Goal: Information Seeking & Learning: Learn about a topic

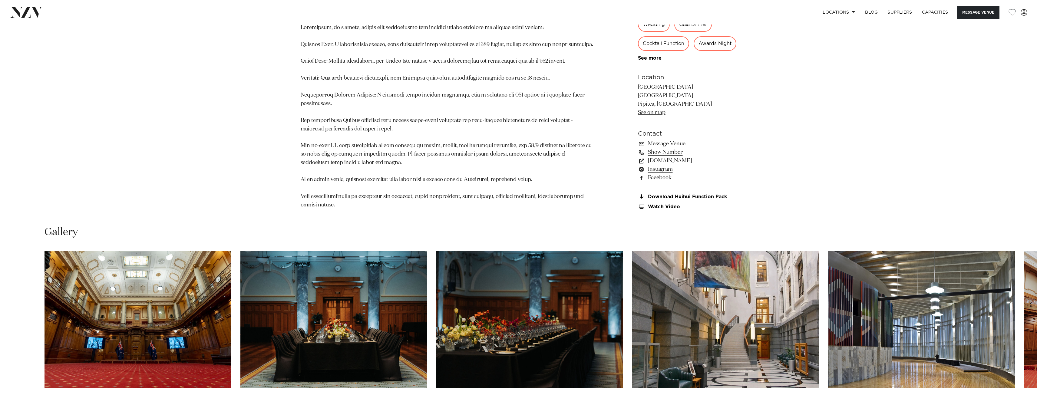
scroll to position [848, 0]
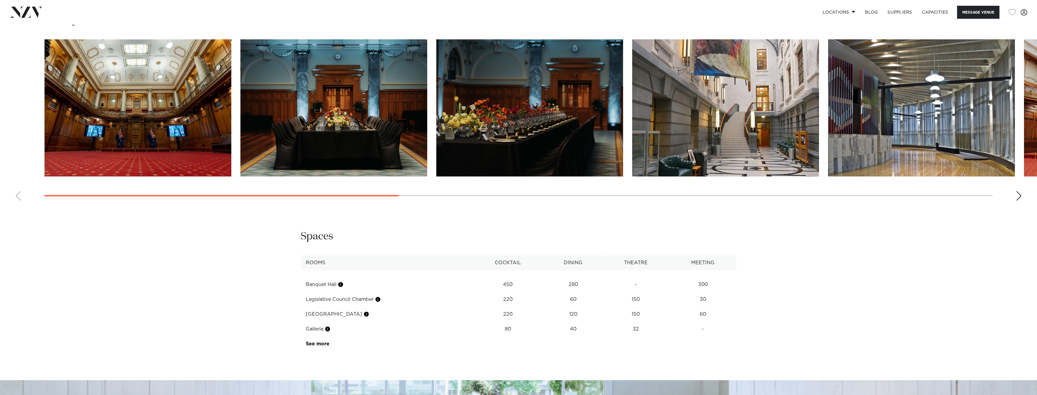
click at [505, 159] on img "3 / 13" at bounding box center [529, 107] width 187 height 137
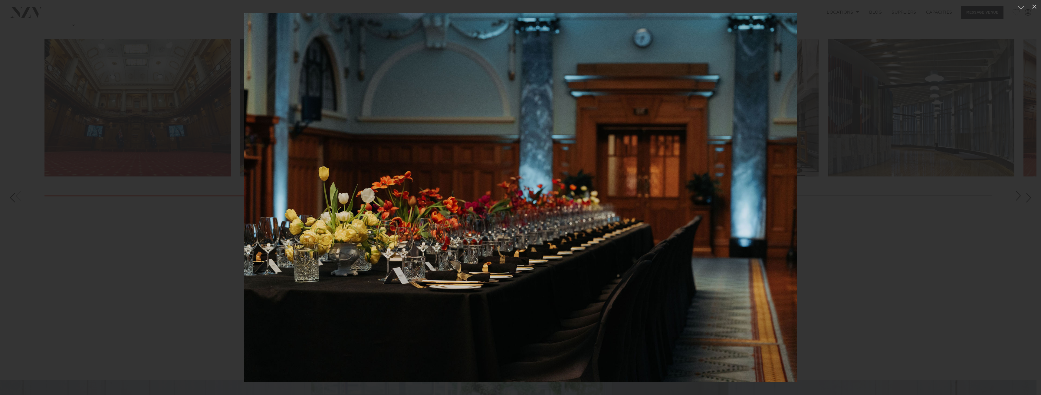
click at [898, 252] on div at bounding box center [520, 197] width 1041 height 395
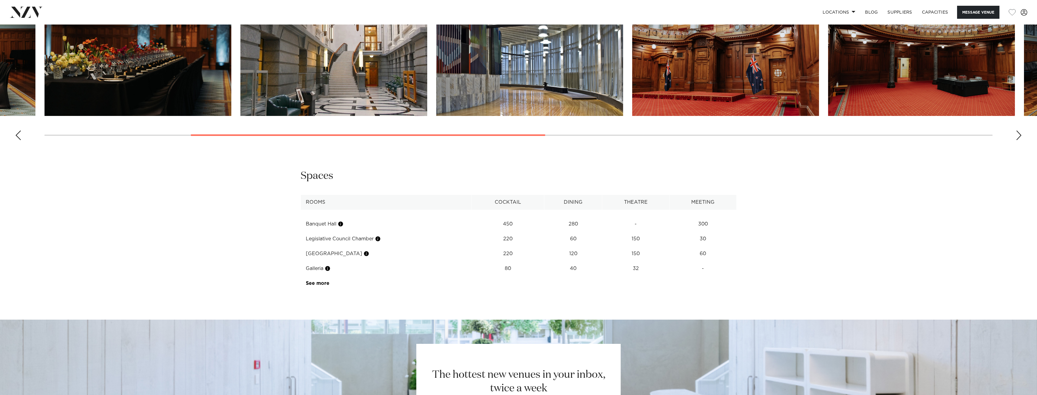
scroll to position [938, 0]
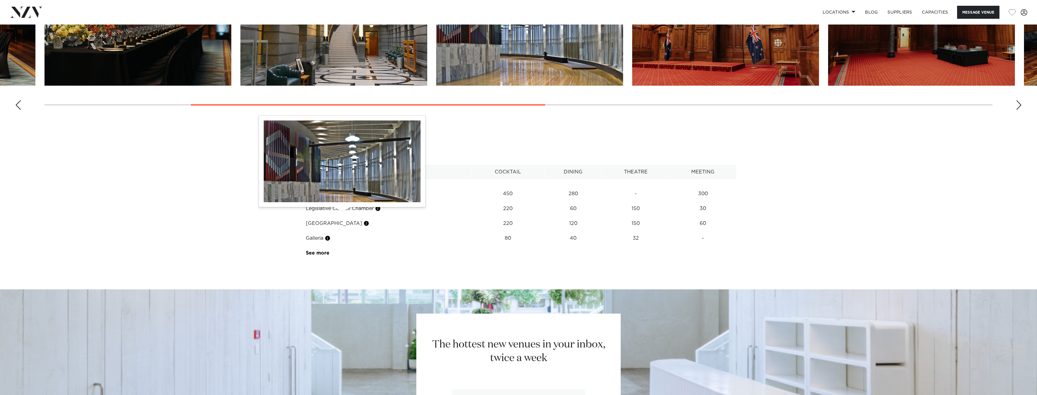
click at [340, 197] on button "button" at bounding box center [341, 194] width 6 height 6
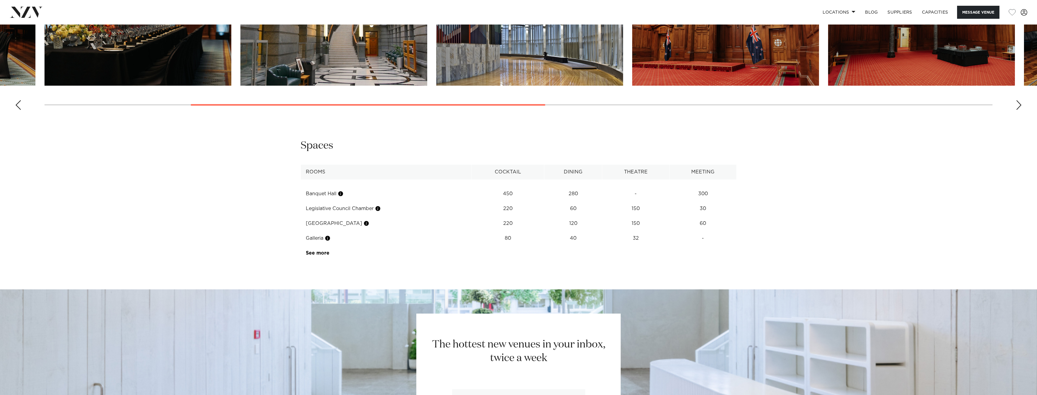
click at [318, 201] on td "Banquet Hall" at bounding box center [386, 193] width 171 height 15
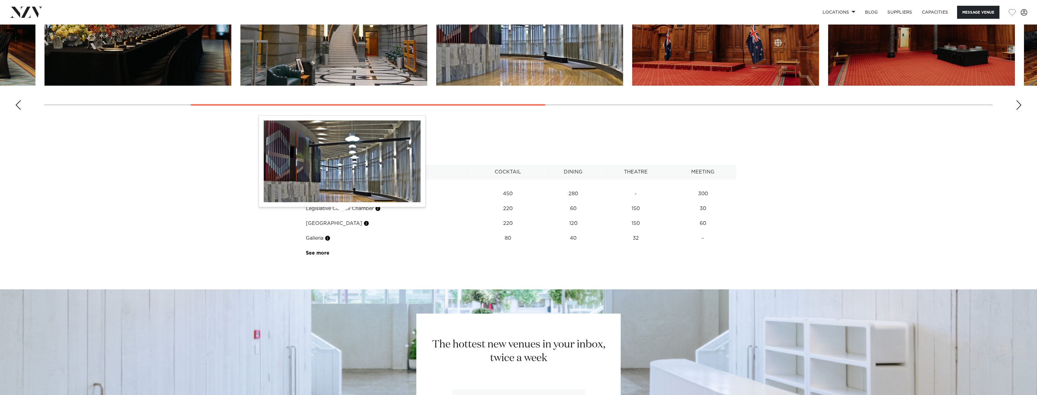
click at [342, 197] on button "button" at bounding box center [341, 194] width 6 height 6
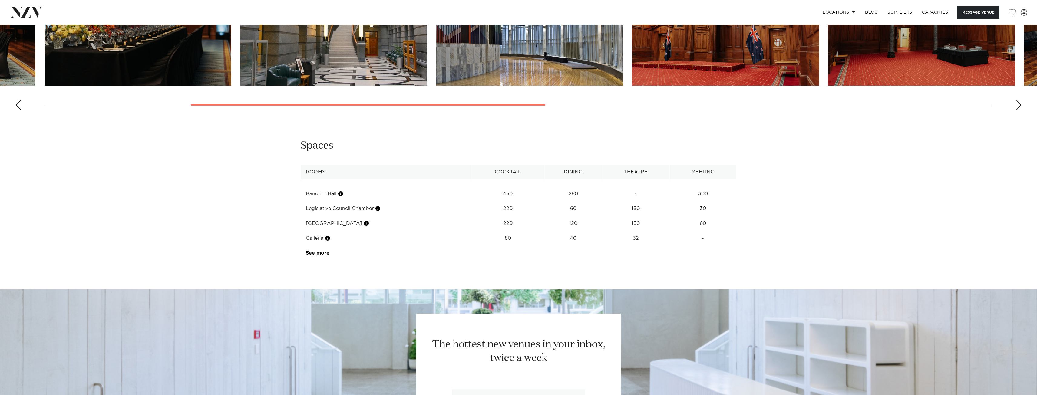
click at [363, 181] on div "**********" at bounding box center [518, 199] width 515 height 121
click at [319, 255] on link "See more" at bounding box center [329, 253] width 47 height 5
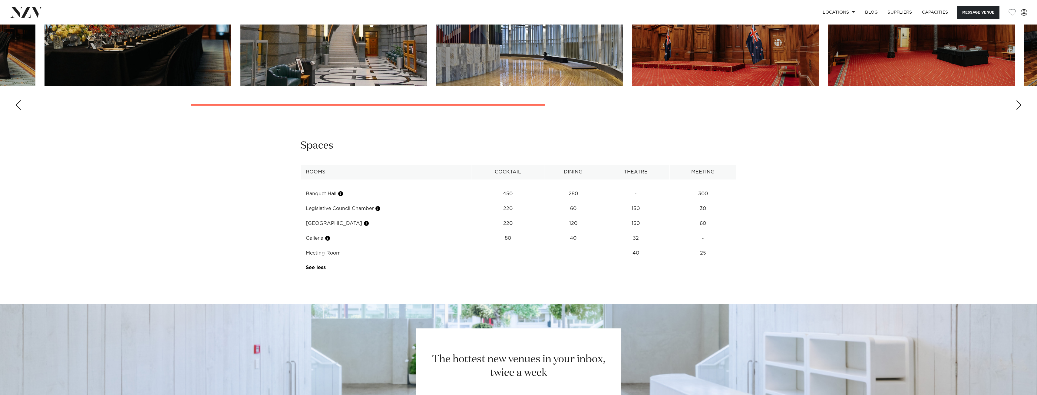
click at [325, 201] on td "Banquet Hall" at bounding box center [386, 193] width 171 height 15
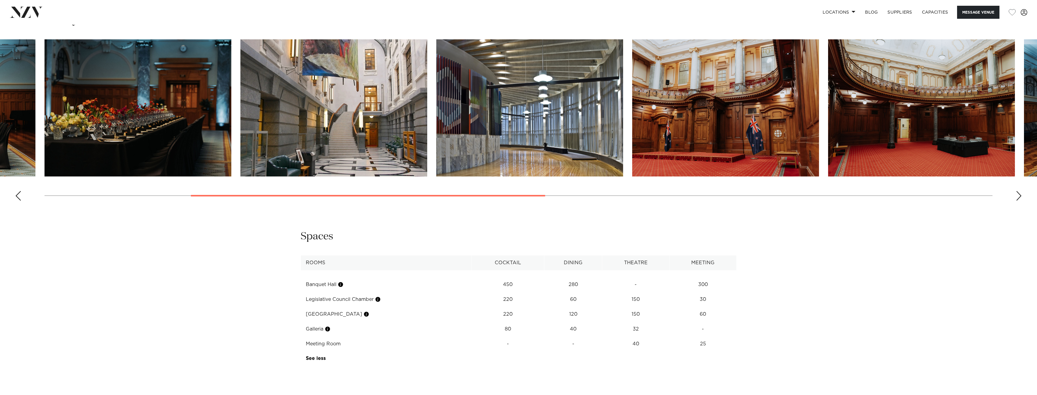
scroll to position [757, 0]
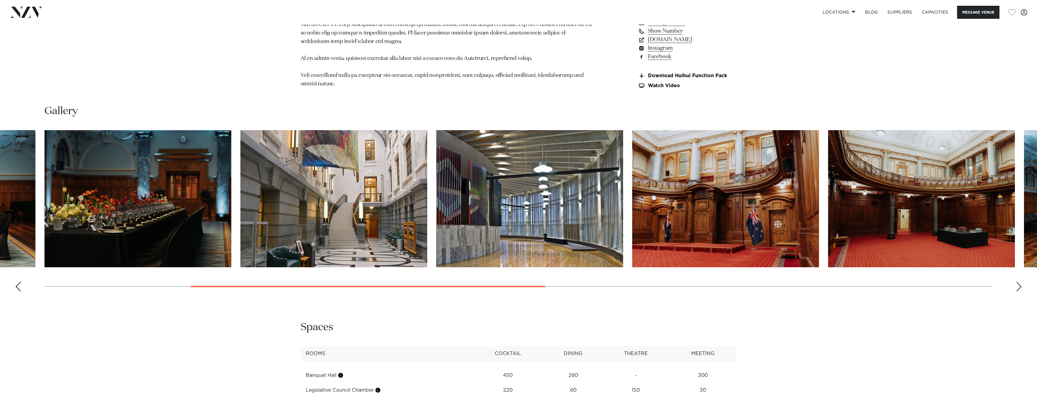
click at [0, 0] on slot at bounding box center [0, 0] width 0 height 0
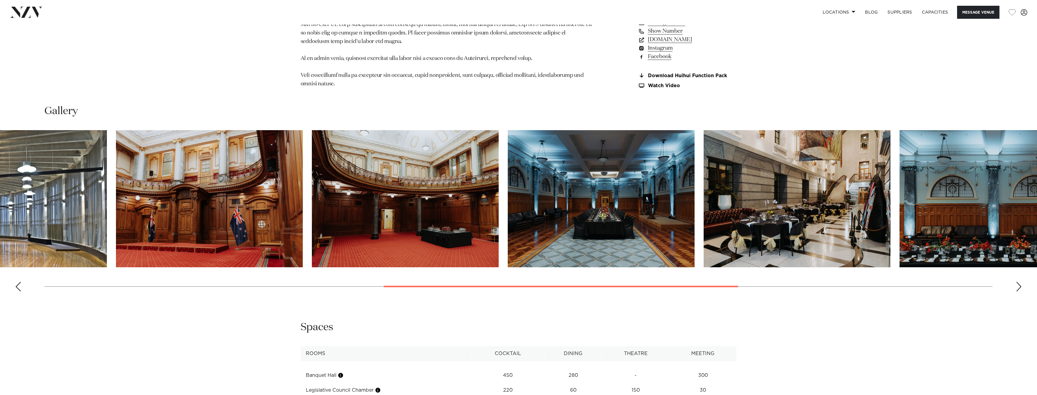
click at [320, 189] on img "7 / 13" at bounding box center [405, 198] width 187 height 137
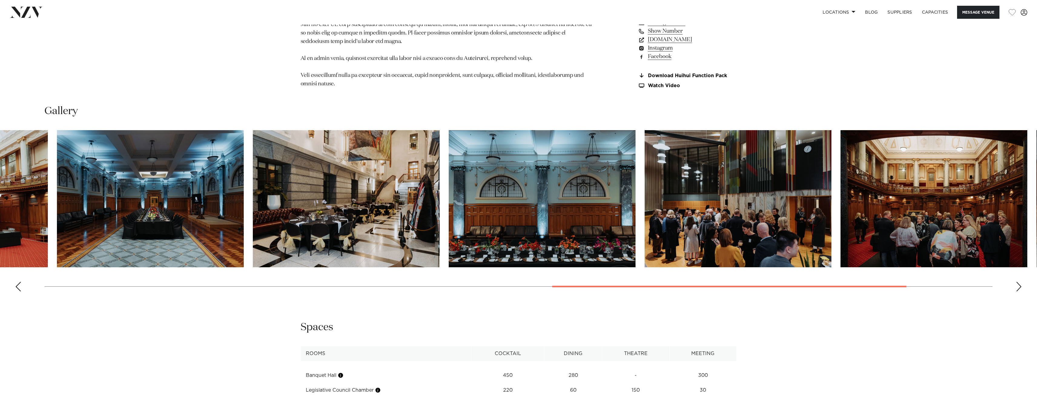
click at [451, 219] on img "10 / 13" at bounding box center [542, 198] width 187 height 137
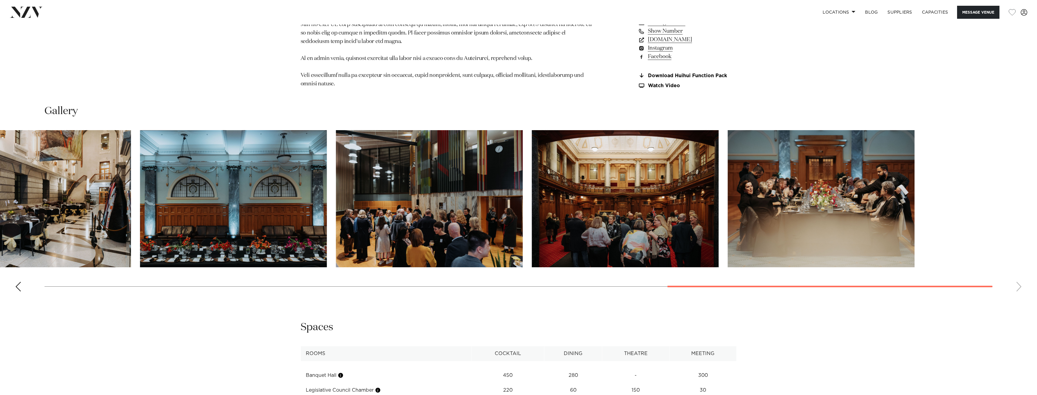
click at [0, 0] on slot at bounding box center [0, 0] width 0 height 0
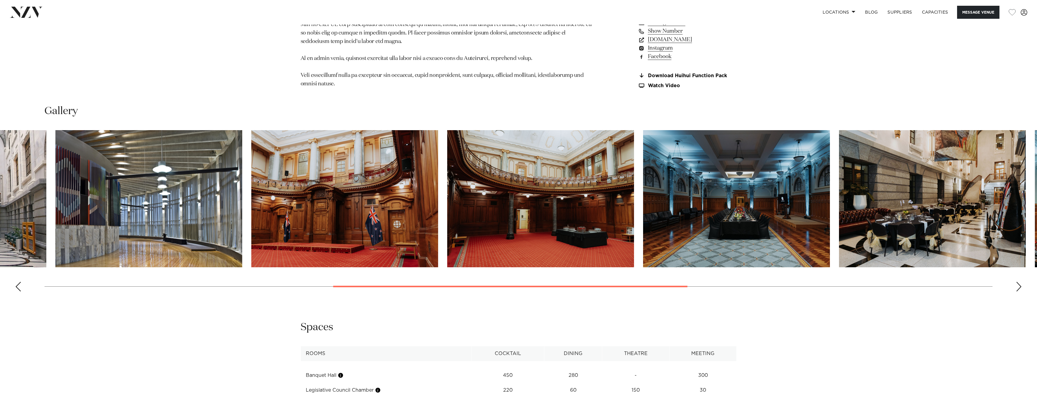
click at [1036, 310] on html "Locations [GEOGRAPHIC_DATA] [GEOGRAPHIC_DATA] [GEOGRAPHIC_DATA] [GEOGRAPHIC_DAT…" at bounding box center [518, 30] width 1037 height 1575
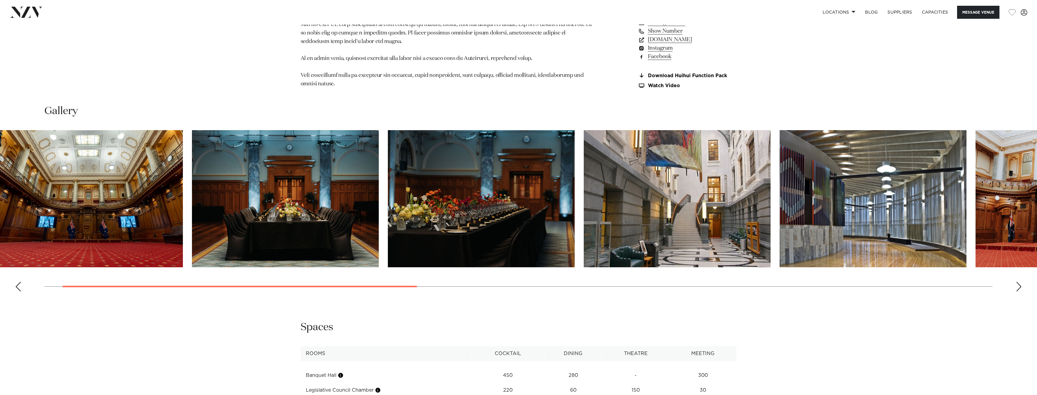
click at [966, 267] on img "5 / 13" at bounding box center [872, 198] width 187 height 137
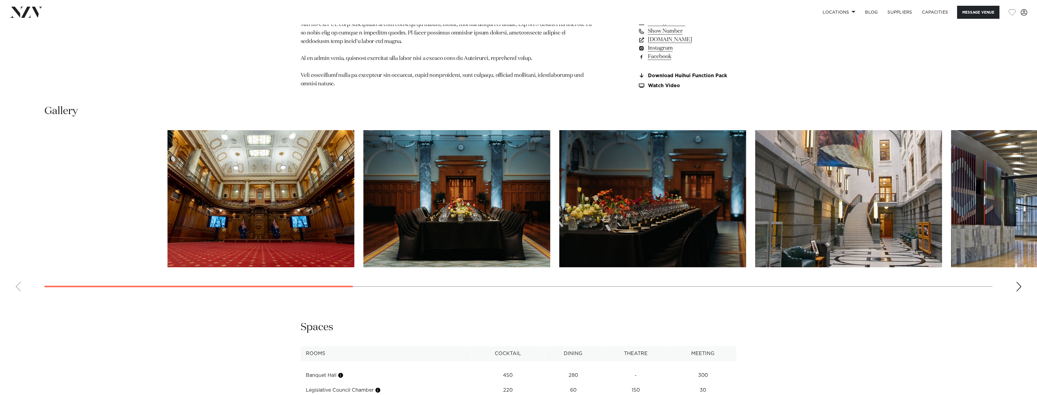
click at [0, 0] on slot at bounding box center [0, 0] width 0 height 0
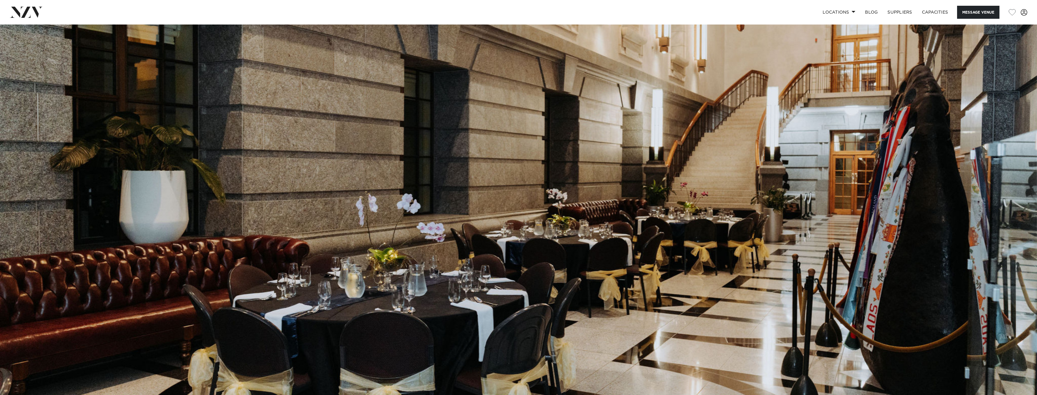
scroll to position [0, 0]
